Goal: Find contact information: Find contact information

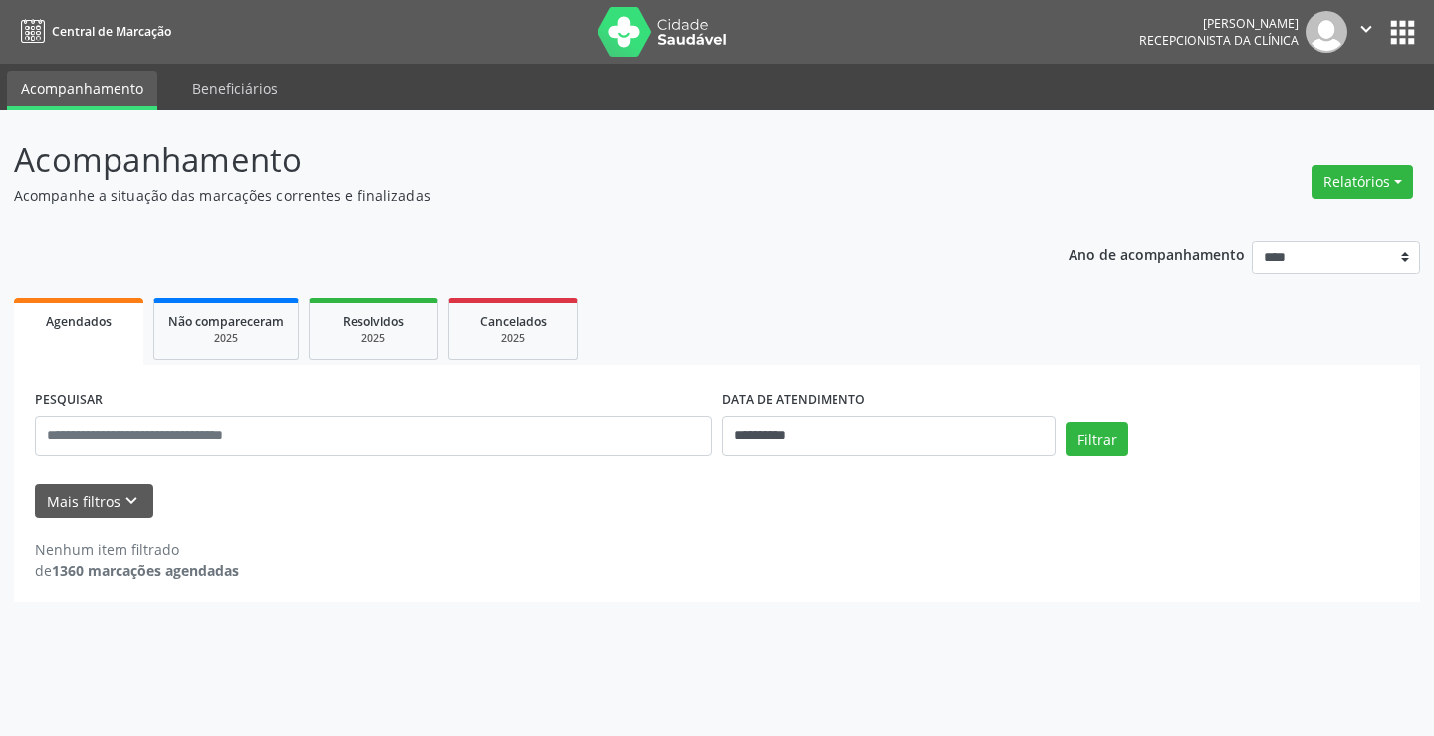
select select "*"
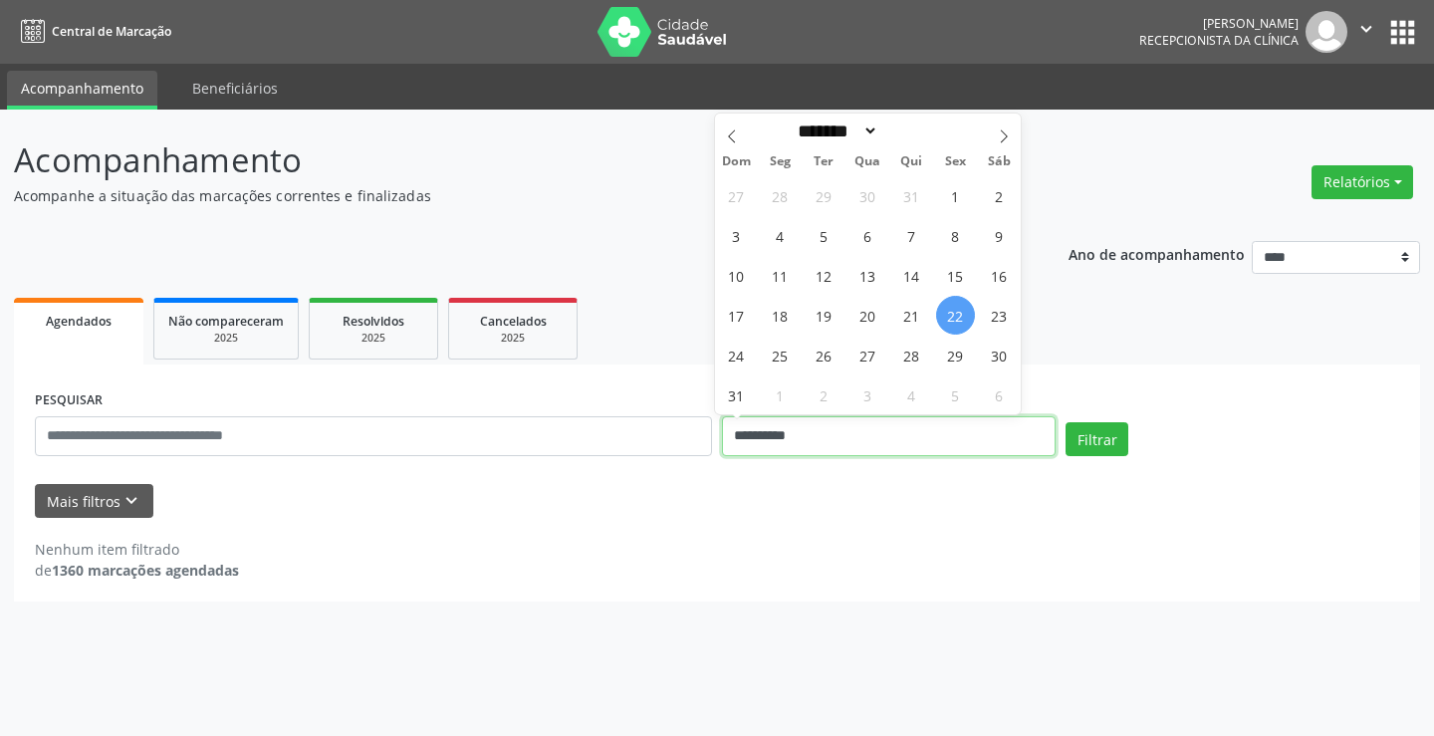
click at [865, 443] on input "**********" at bounding box center [889, 436] width 334 height 40
click at [778, 349] on span "25" at bounding box center [780, 355] width 39 height 39
type input "**********"
click at [778, 349] on span "25" at bounding box center [780, 355] width 39 height 39
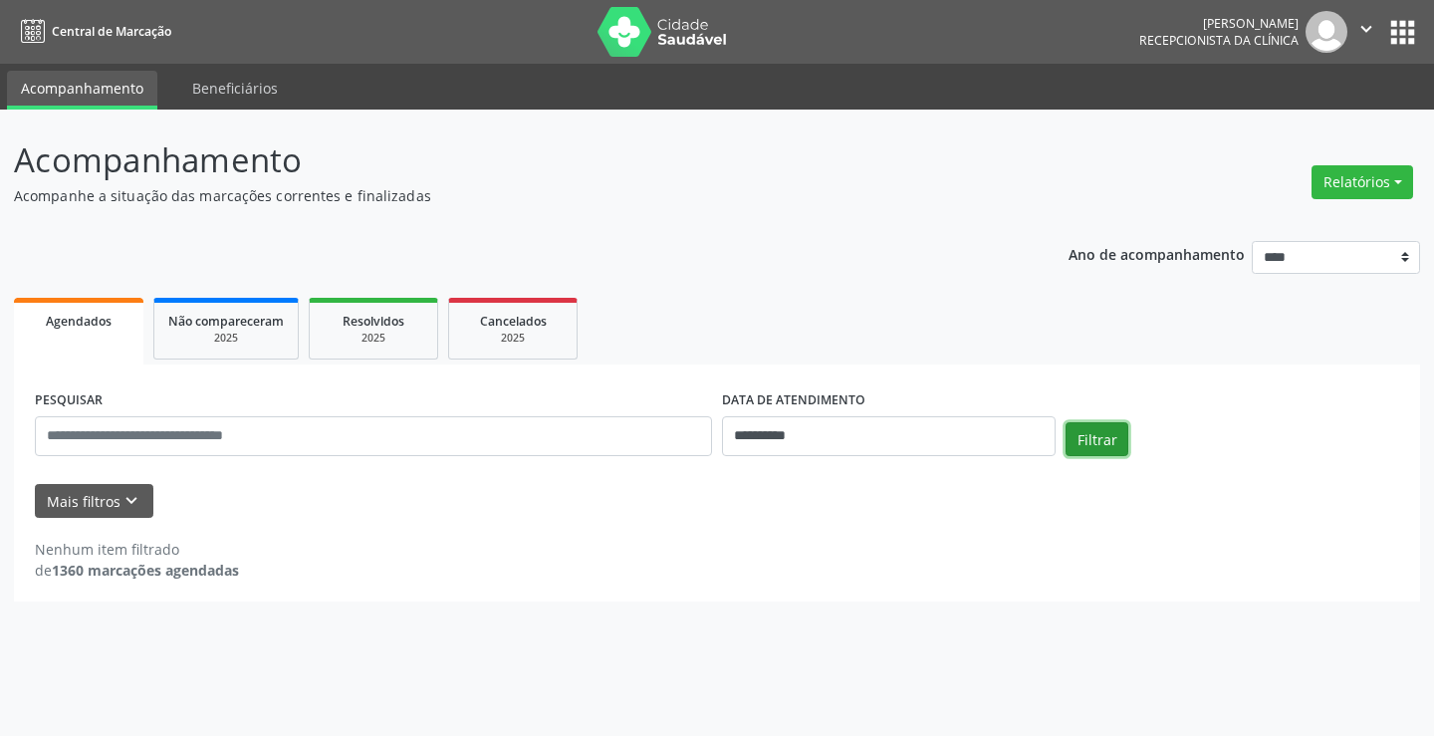
click at [1090, 433] on button "Filtrar" at bounding box center [1097, 439] width 63 height 34
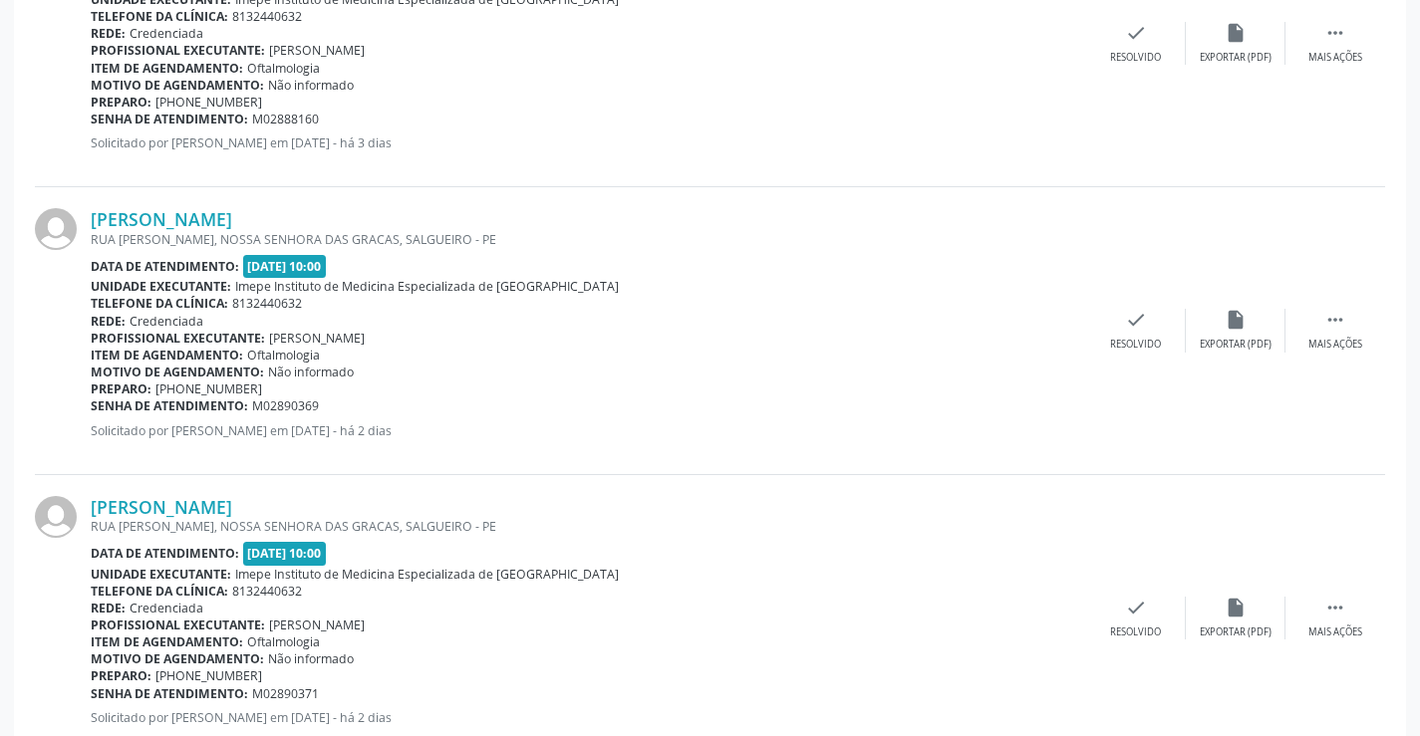
scroll to position [757, 0]
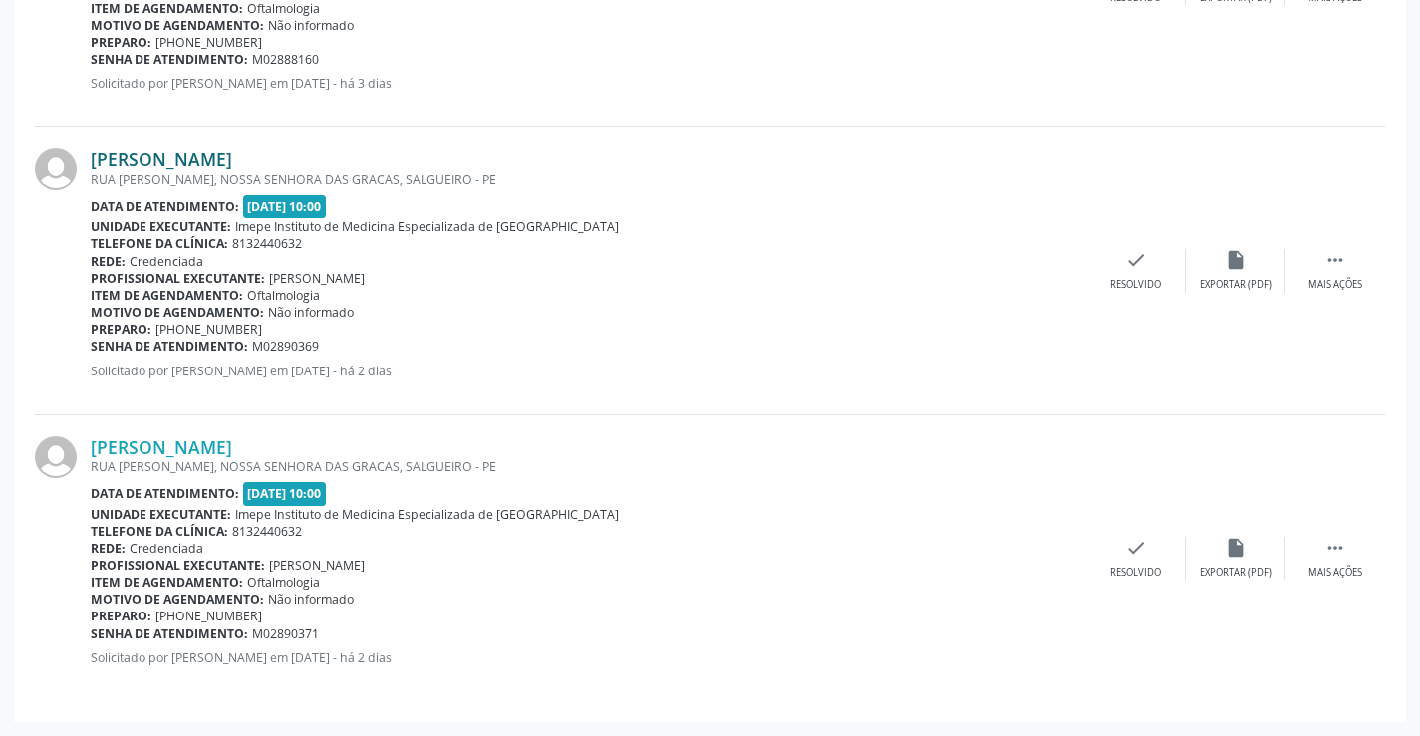
click at [232, 162] on link "[PERSON_NAME]" at bounding box center [161, 159] width 141 height 22
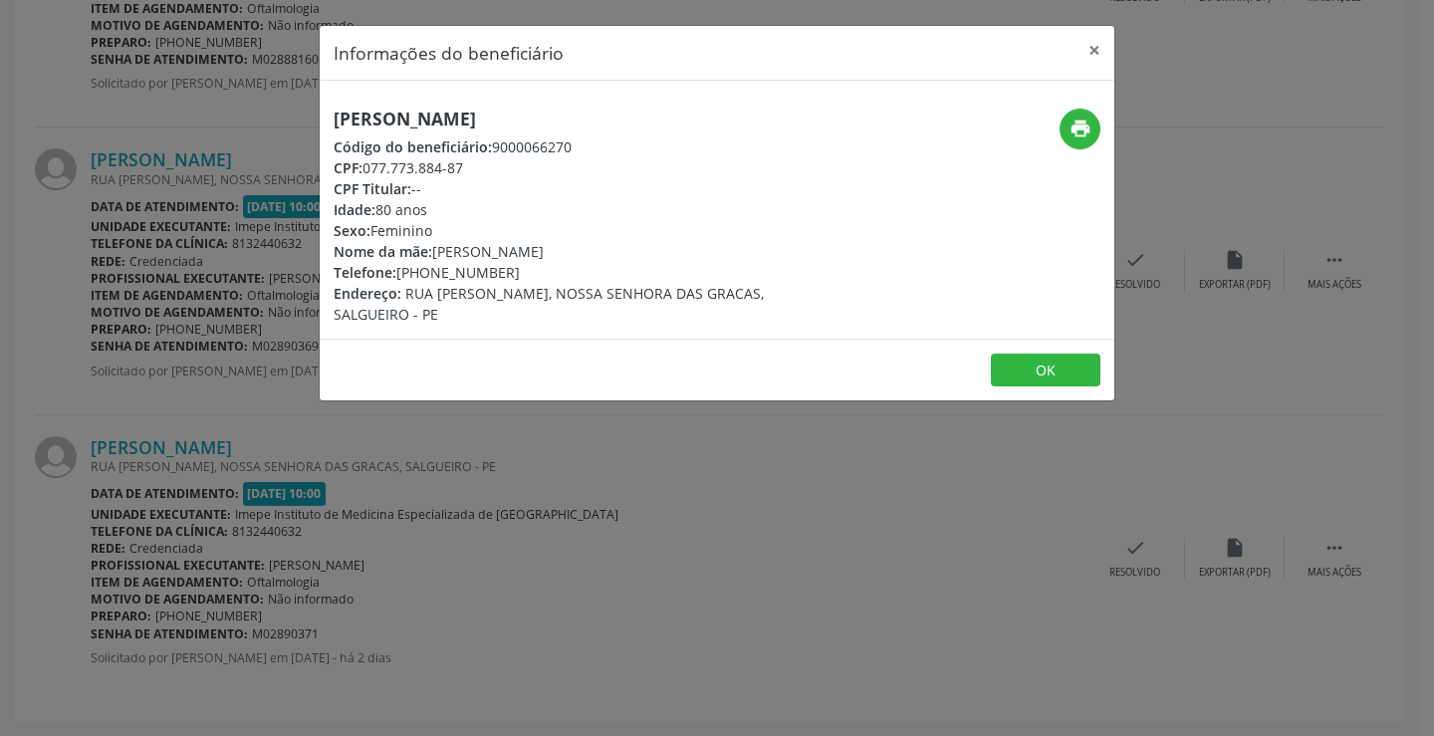
drag, startPoint x: 398, startPoint y: 272, endPoint x: 565, endPoint y: 265, distance: 166.5
click at [565, 265] on div "Telefone: [PHONE_NUMBER]" at bounding box center [585, 272] width 502 height 21
copy div "[PHONE_NUMBER]"
click at [589, 712] on div "Informações do beneficiário × [PERSON_NAME] [PERSON_NAME] Código do beneficiári…" at bounding box center [717, 368] width 1434 height 736
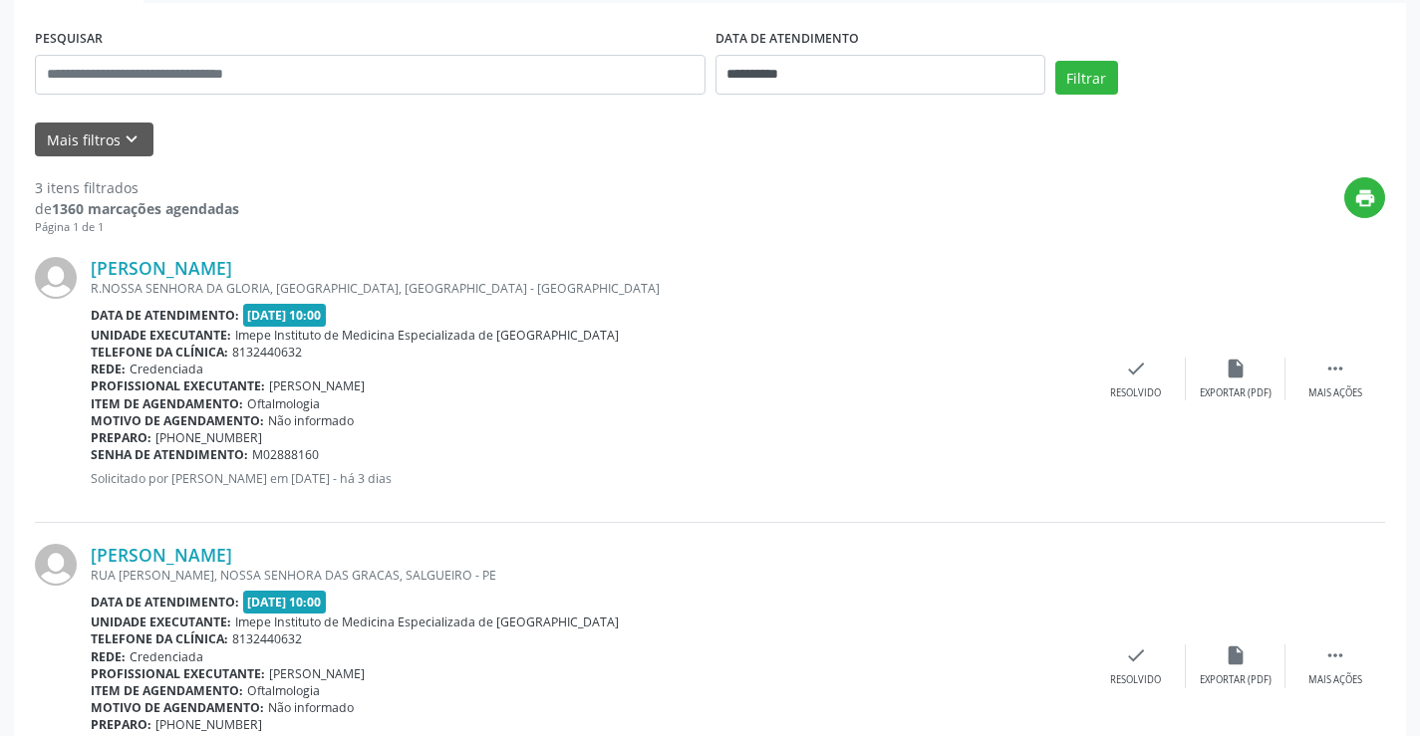
scroll to position [359, 0]
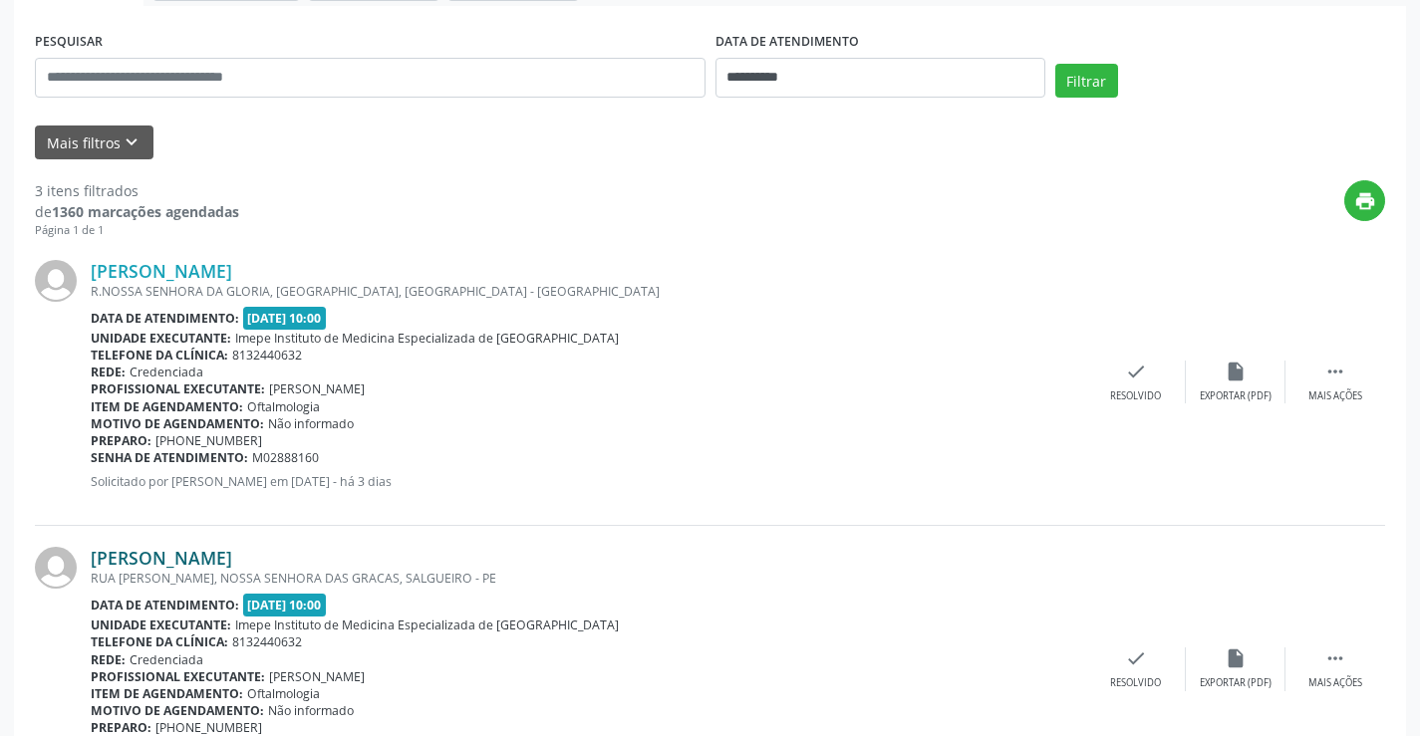
click at [200, 555] on link "[PERSON_NAME]" at bounding box center [161, 558] width 141 height 22
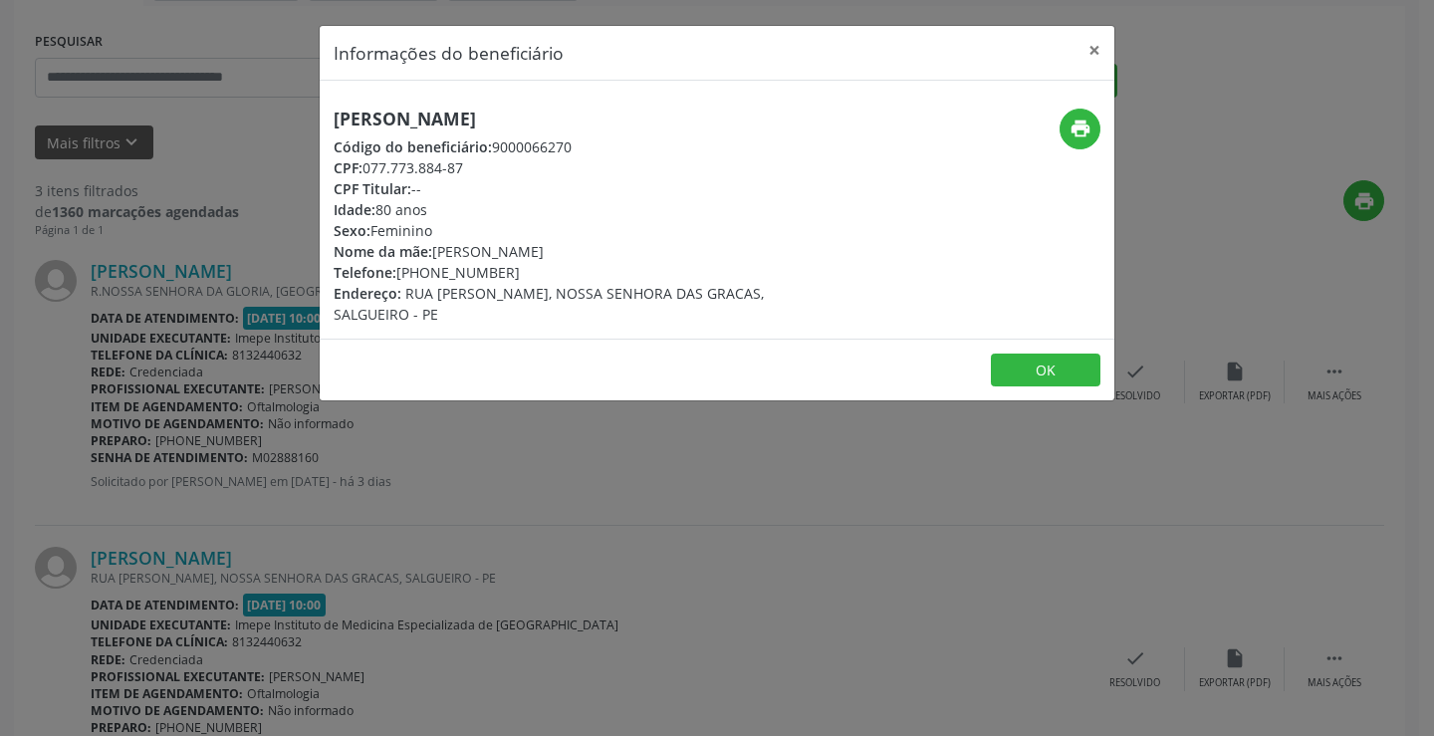
click at [522, 650] on div "Informações do beneficiário × [PERSON_NAME] [PERSON_NAME] Código do beneficiári…" at bounding box center [717, 368] width 1434 height 736
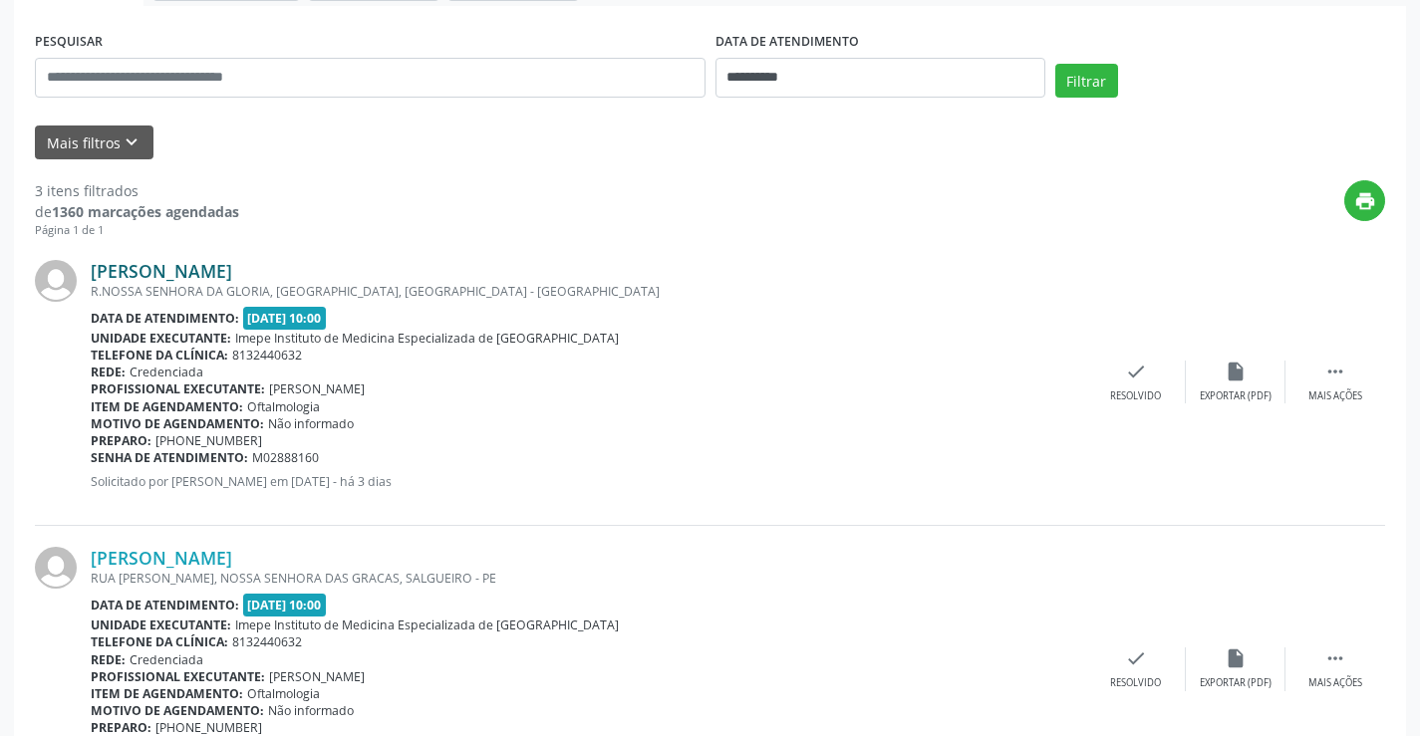
click at [232, 276] on link "[PERSON_NAME]" at bounding box center [161, 271] width 141 height 22
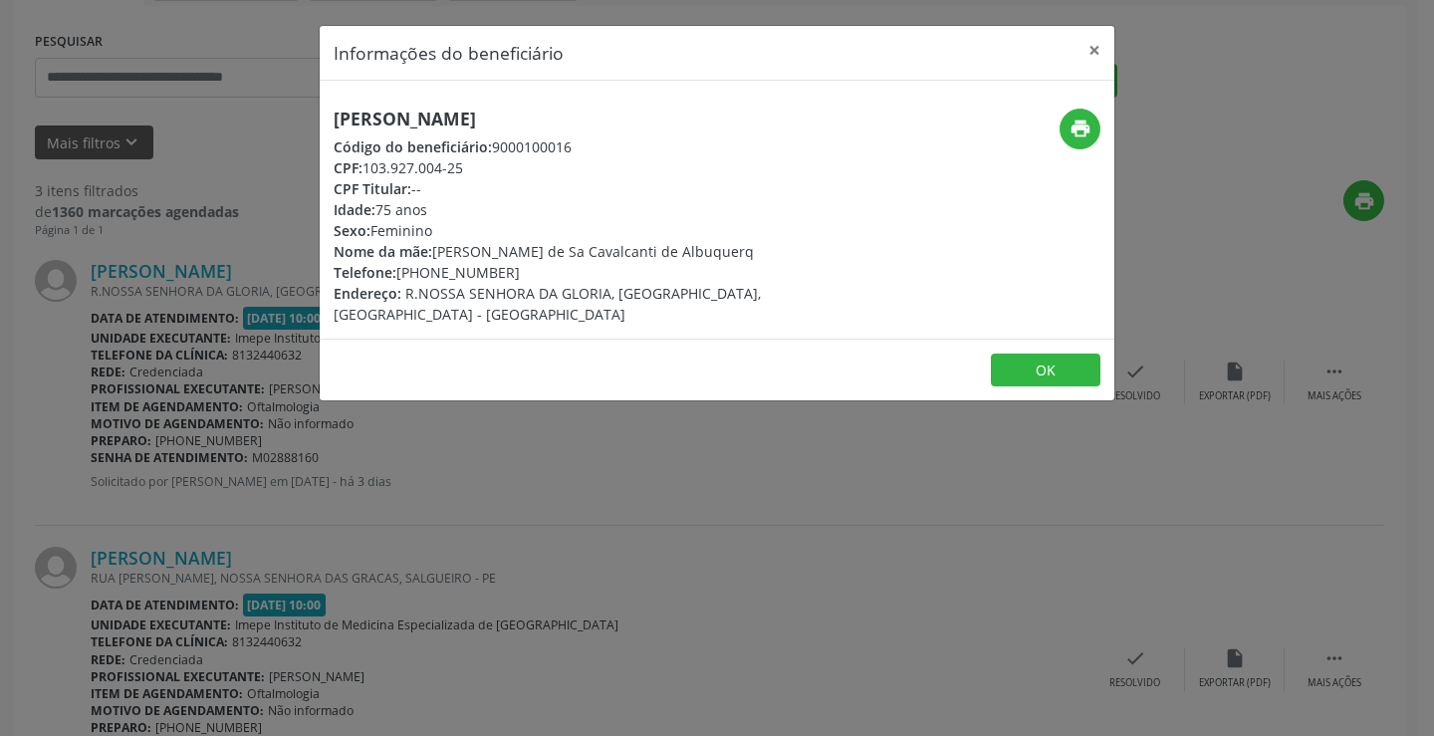
click at [571, 528] on div "Informações do beneficiário × [PERSON_NAME] Código do beneficiário: 9000100016 …" at bounding box center [717, 368] width 1434 height 736
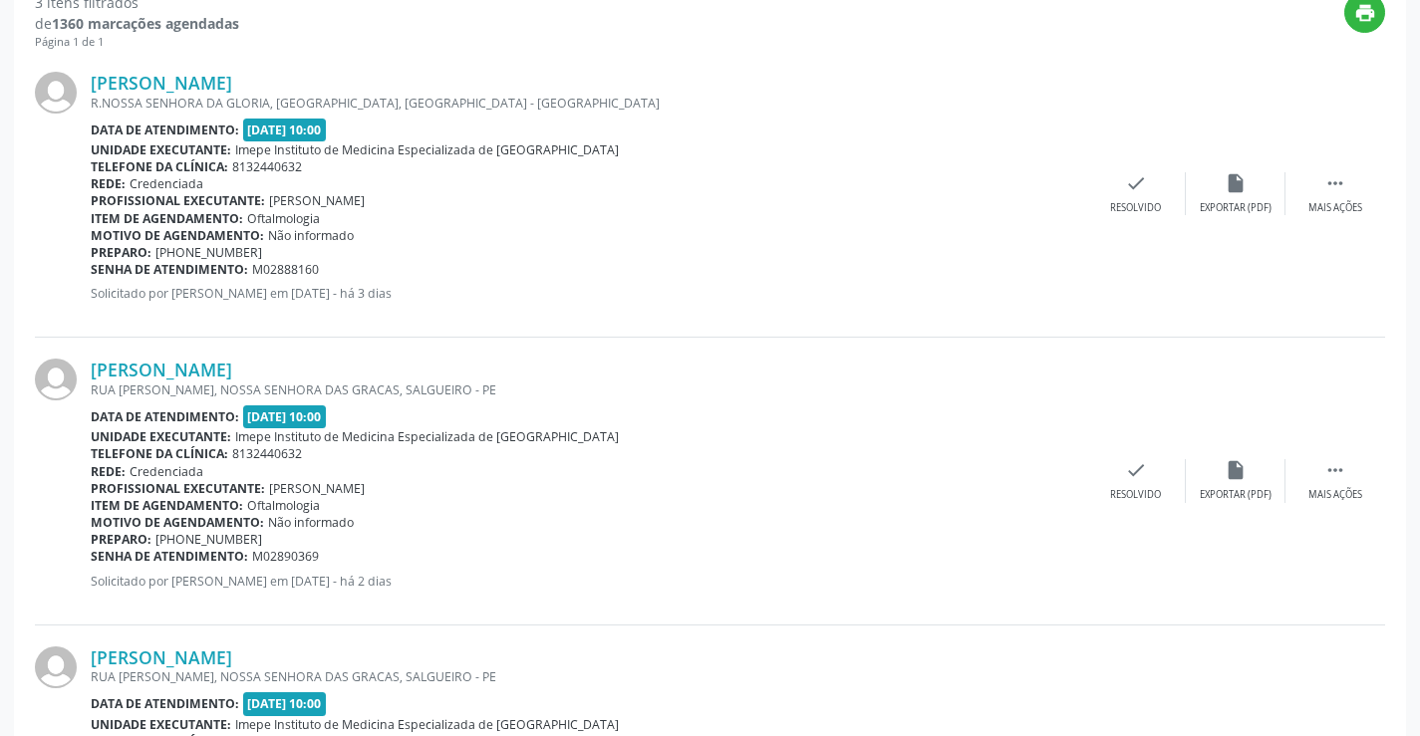
scroll to position [558, 0]
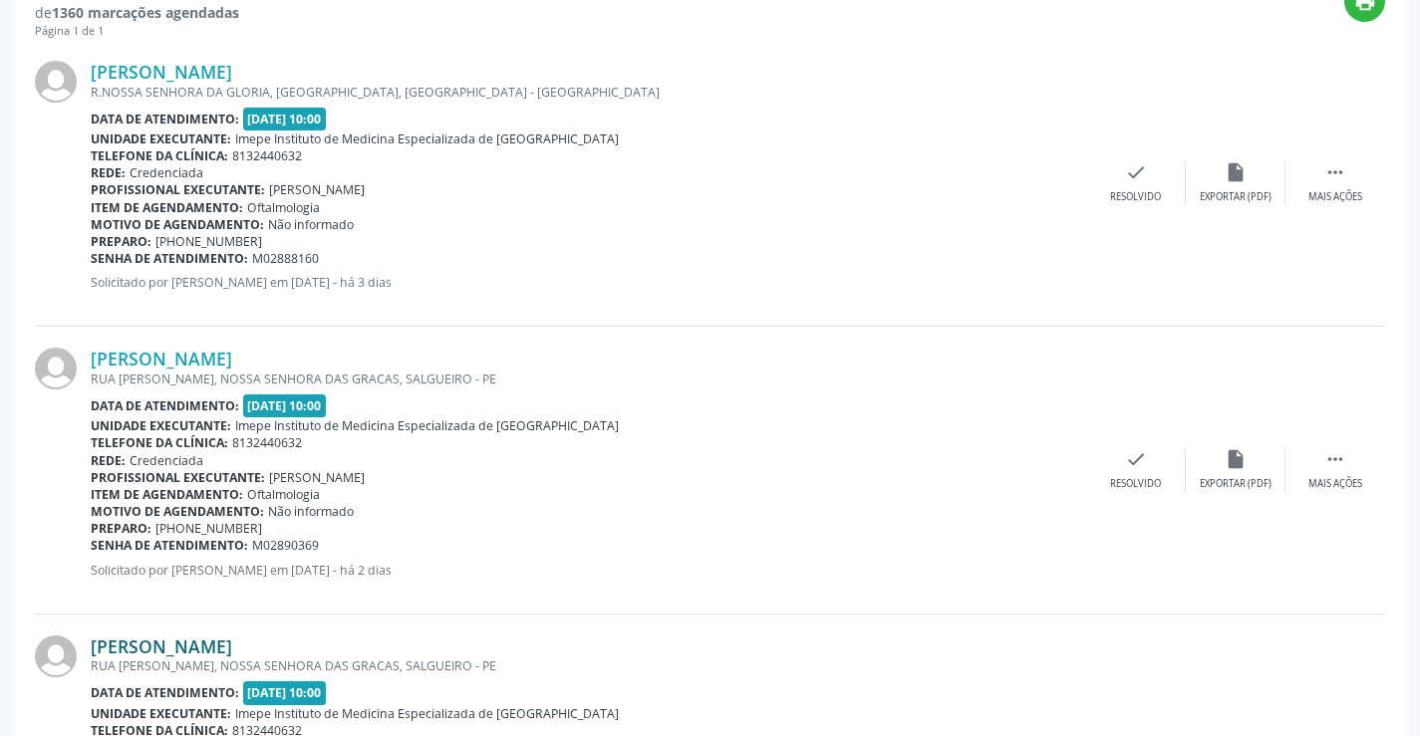
click at [232, 641] on link "[PERSON_NAME]" at bounding box center [161, 647] width 141 height 22
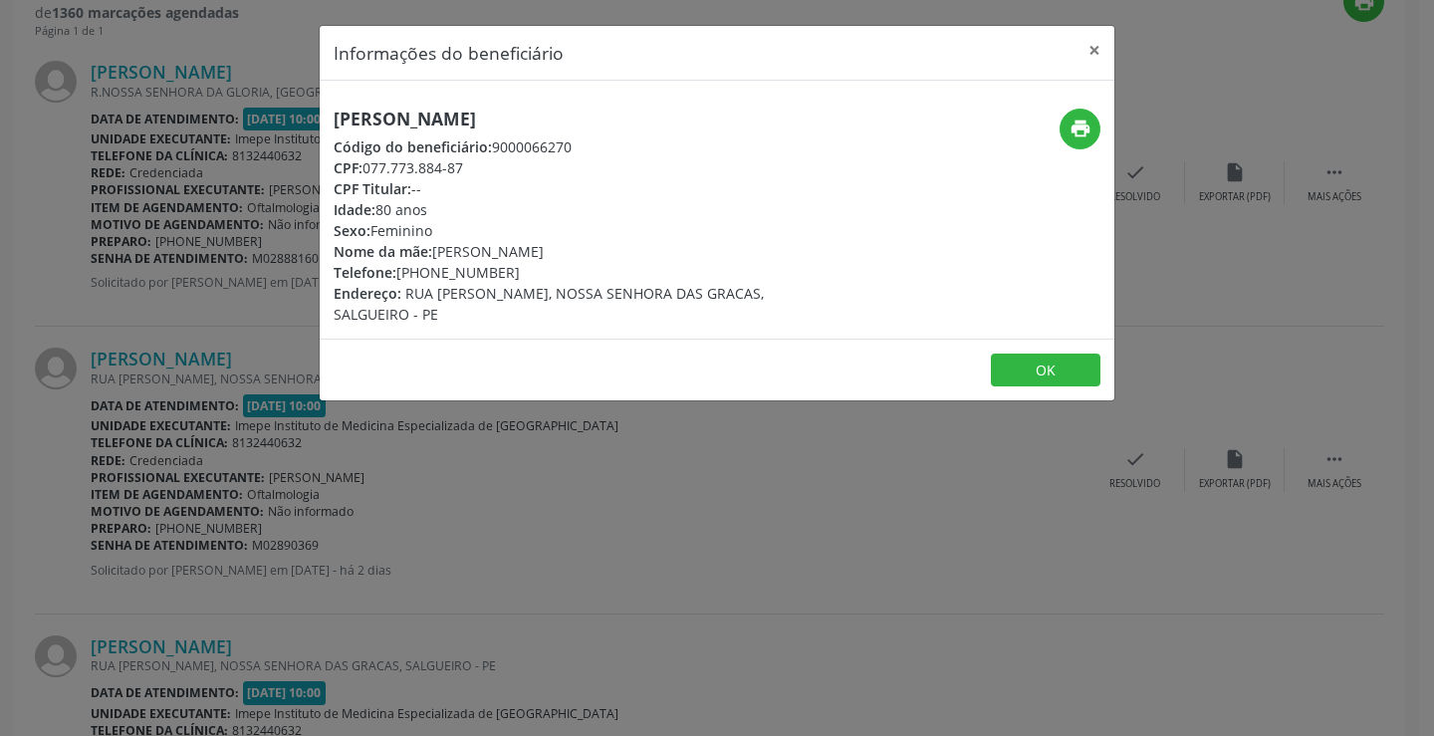
click at [352, 532] on div "Informações do beneficiário × [PERSON_NAME] [PERSON_NAME] Código do beneficiári…" at bounding box center [717, 368] width 1434 height 736
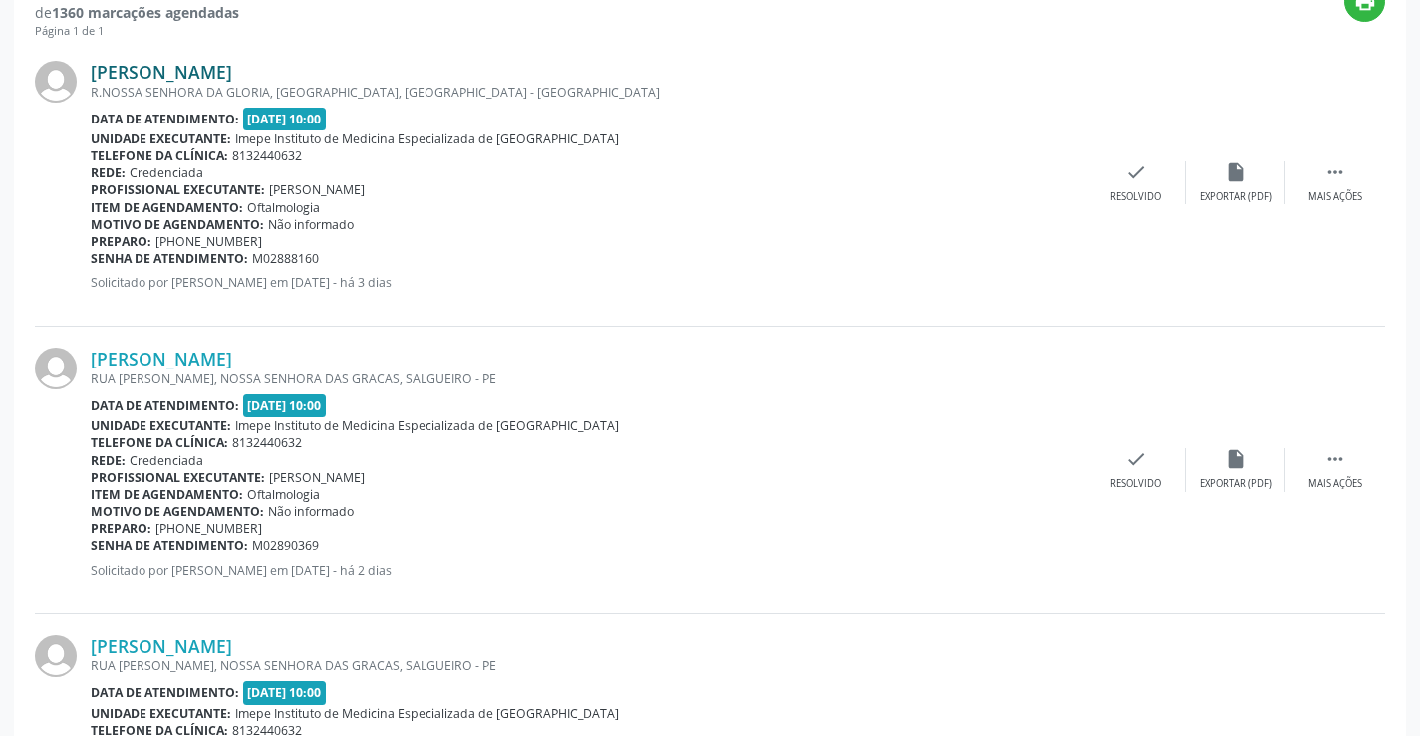
click at [172, 64] on link "[PERSON_NAME]" at bounding box center [161, 72] width 141 height 22
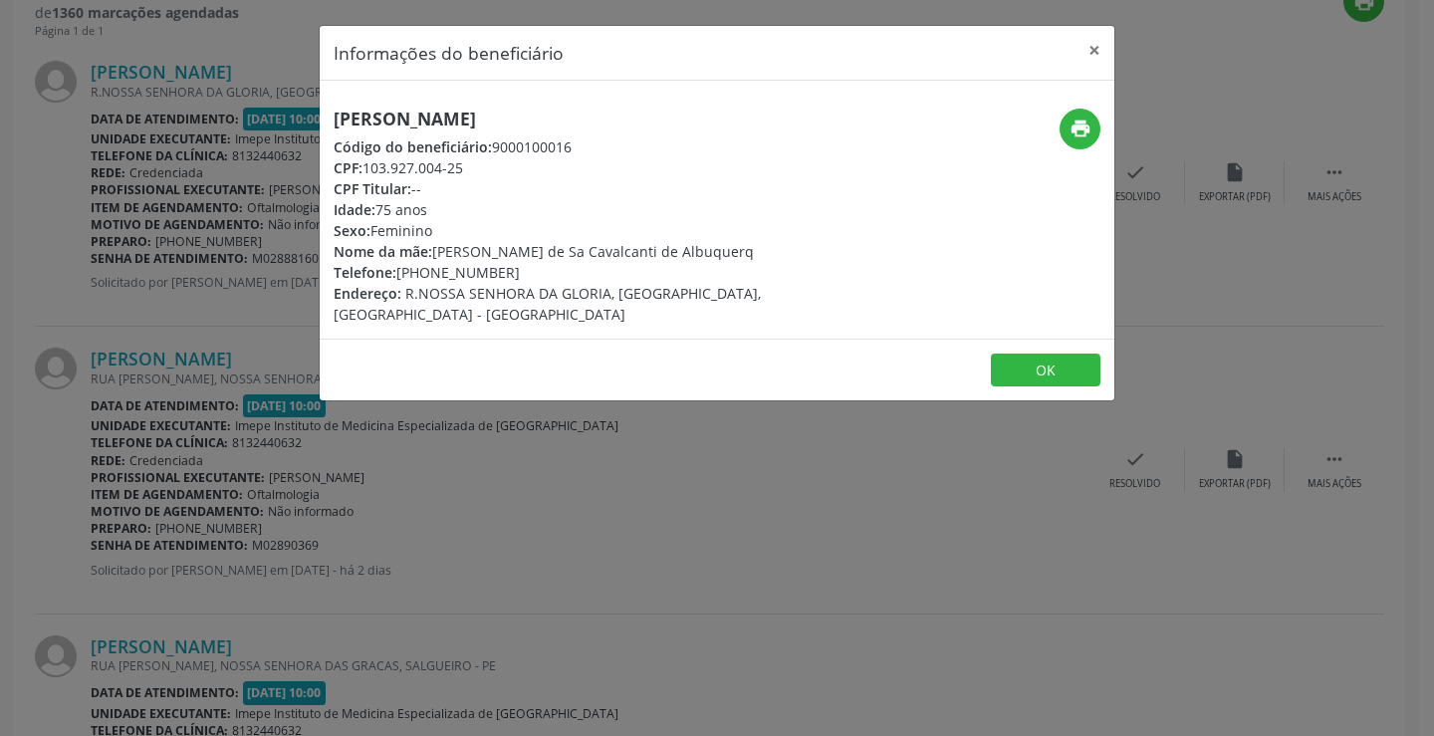
drag, startPoint x: 322, startPoint y: 108, endPoint x: 486, endPoint y: 206, distance: 191.7
click at [427, 106] on div "[PERSON_NAME] Código do beneficiário: 9000100016 CPF: 103.927.004-25 CPF Titula…" at bounding box center [717, 210] width 795 height 258
drag, startPoint x: 426, startPoint y: 272, endPoint x: 537, endPoint y: 274, distance: 110.6
click at [537, 274] on div "Telefone: [PHONE_NUMBER]" at bounding box center [585, 272] width 502 height 21
copy div "99971-2070"
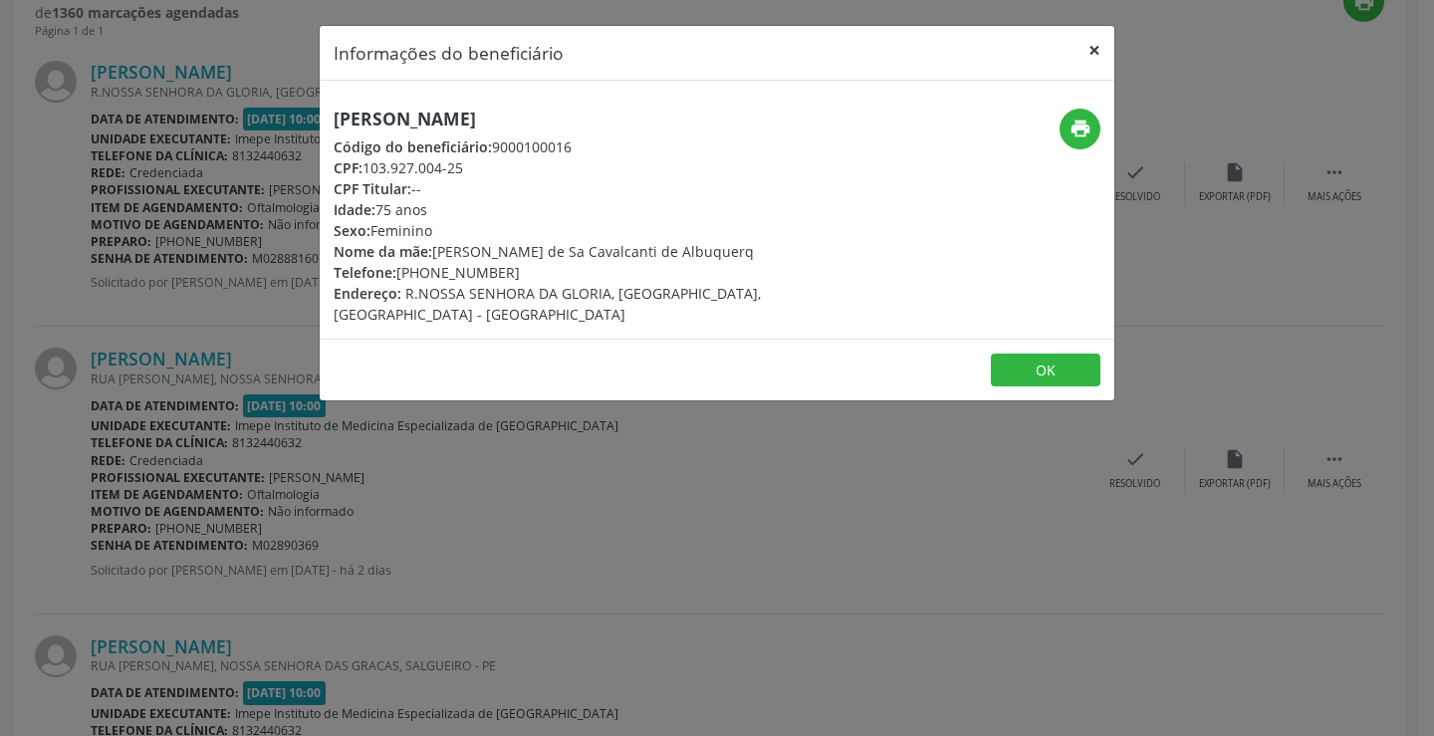
click at [1102, 58] on button "×" at bounding box center [1095, 50] width 40 height 49
